Goal: Navigation & Orientation: Go to known website

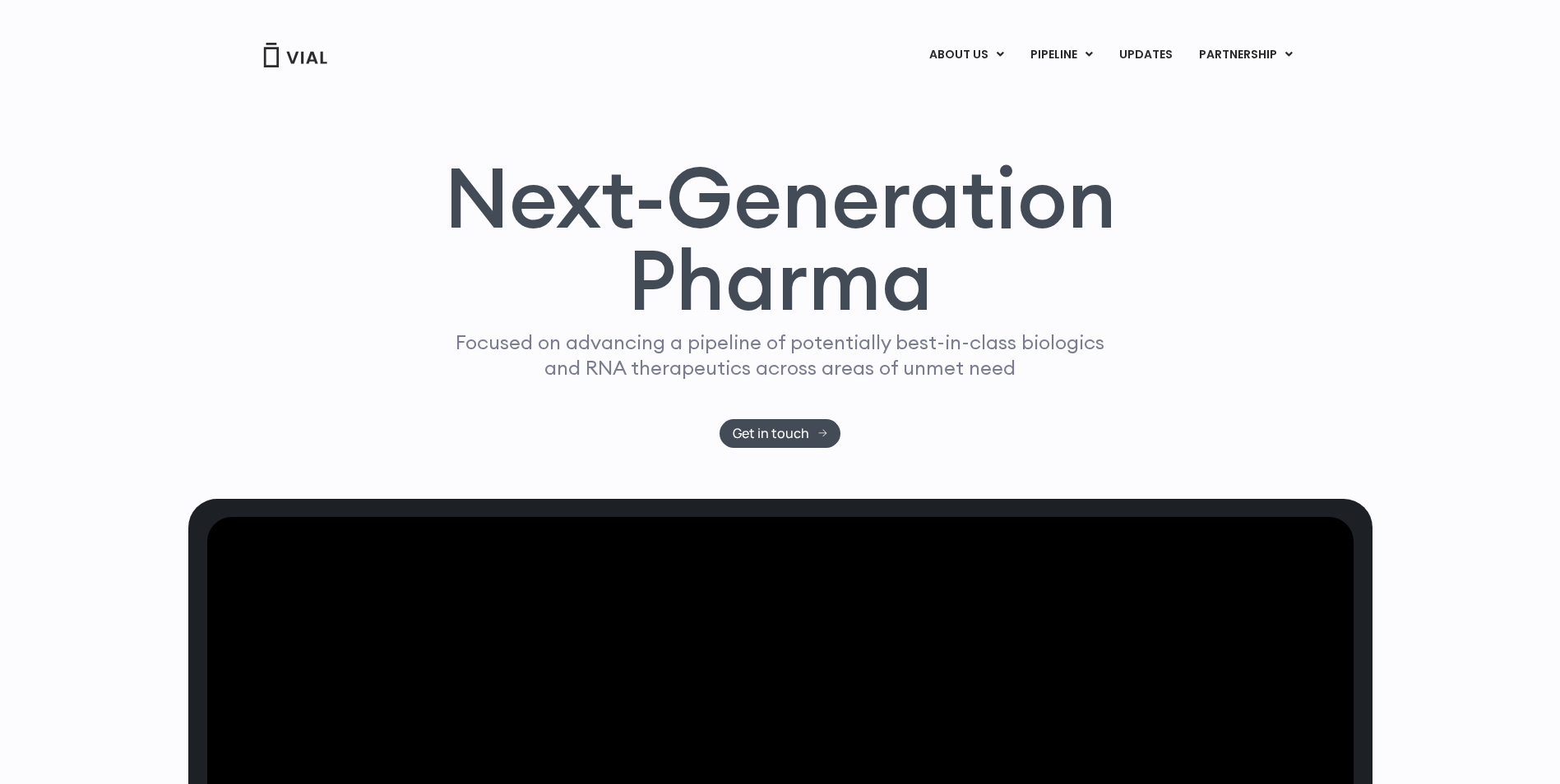
drag, startPoint x: 0, startPoint y: 0, endPoint x: 311, endPoint y: 53, distance: 315.5
click at [311, 53] on img at bounding box center [295, 55] width 66 height 24
